Goal: Information Seeking & Learning: Learn about a topic

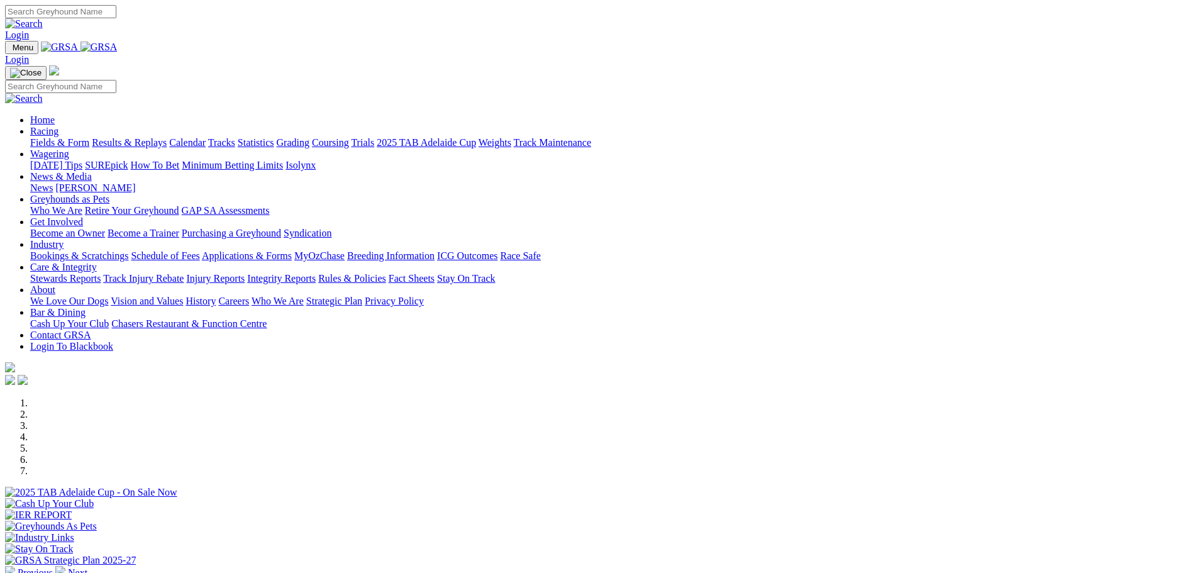
scroll to position [189, 0]
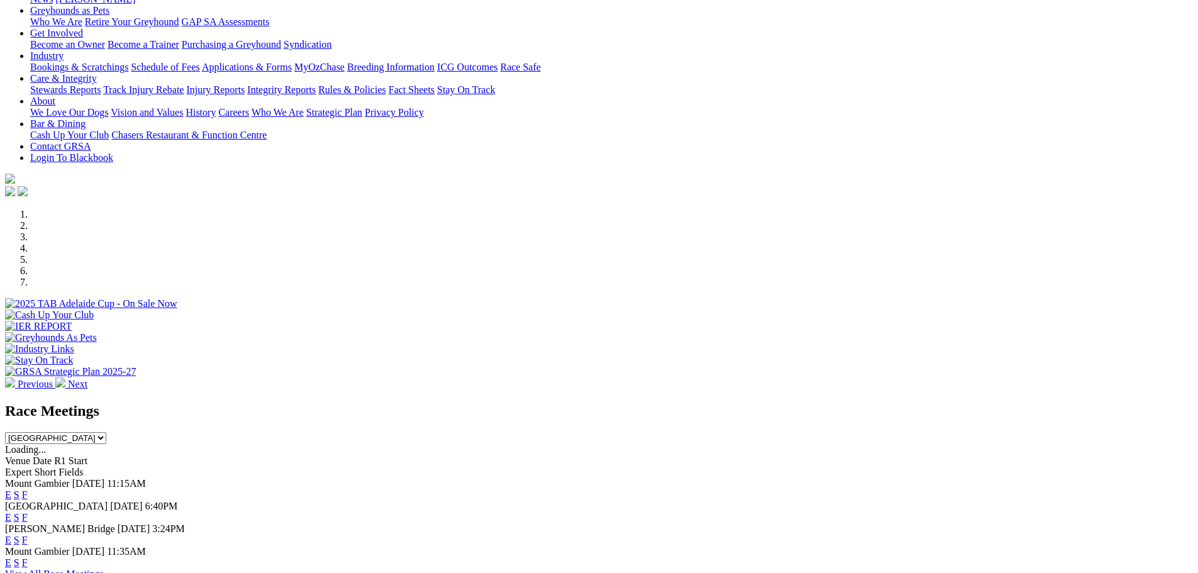
click at [28, 534] on link "F" at bounding box center [25, 539] width 6 height 11
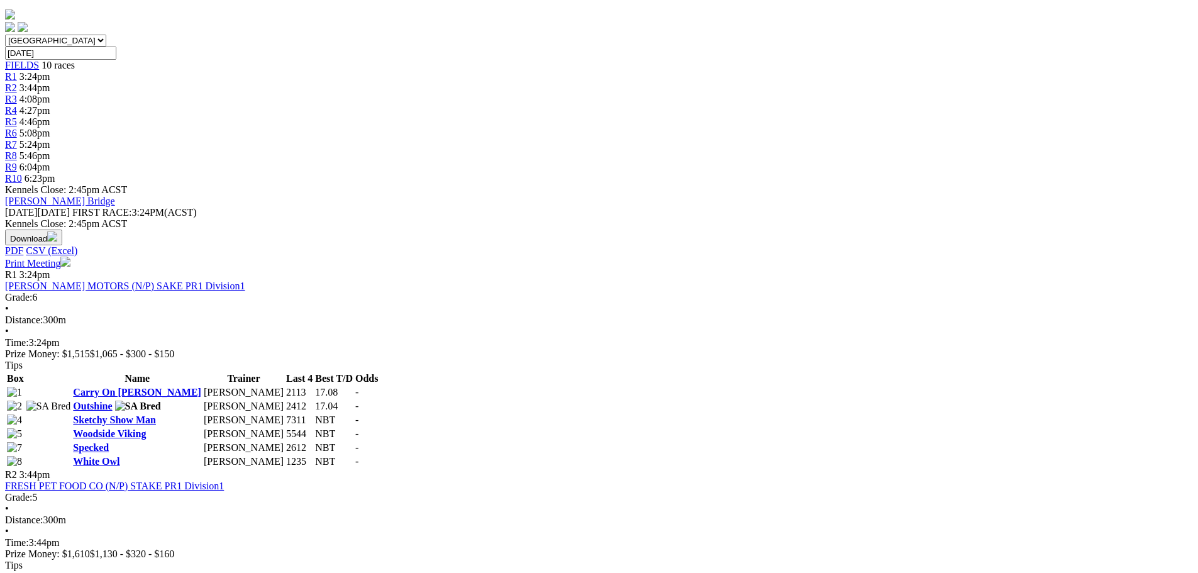
scroll to position [377, 0]
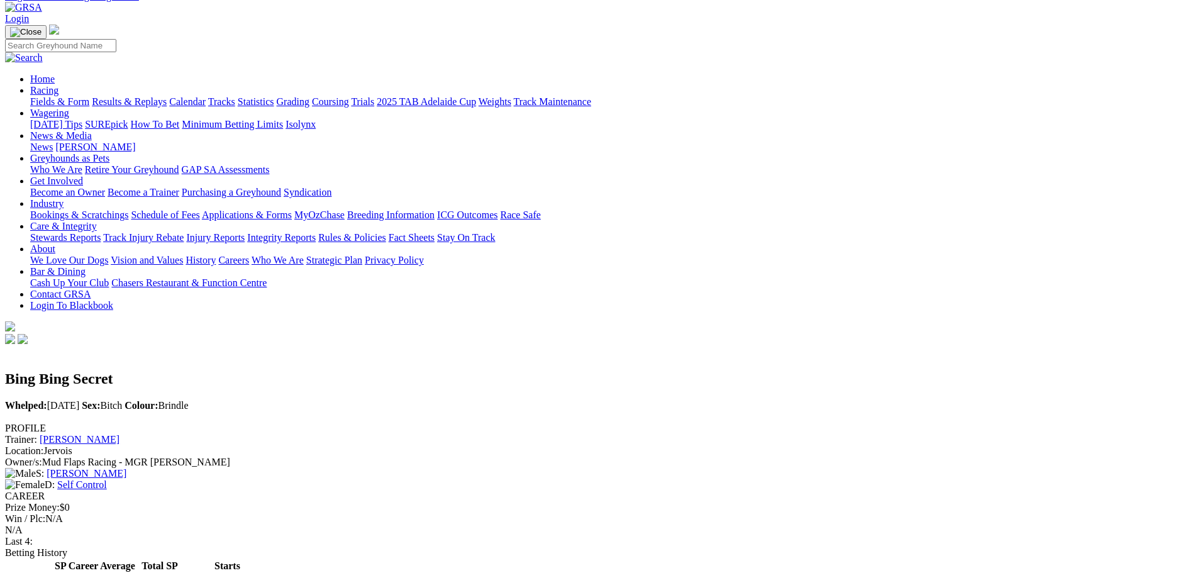
scroll to position [63, 0]
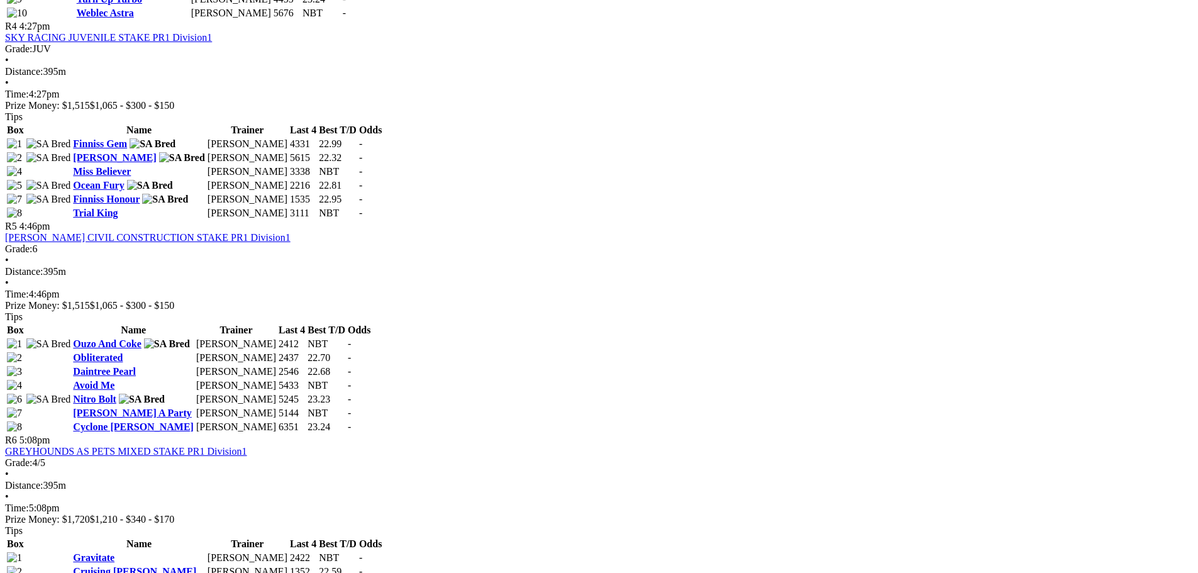
scroll to position [1257, 0]
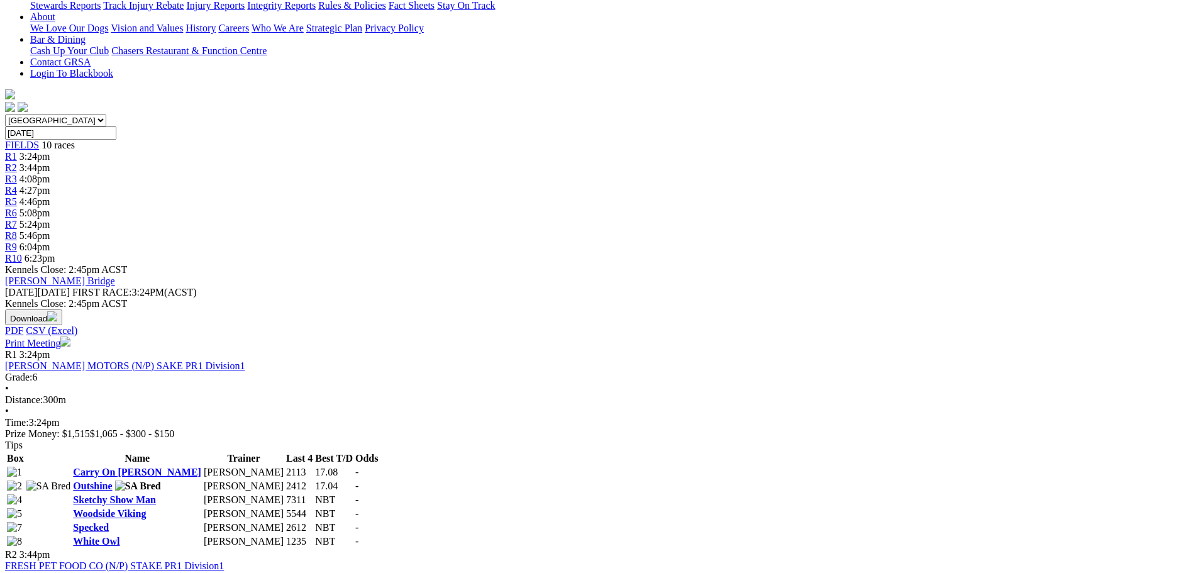
scroll to position [314, 0]
